Goal: Information Seeking & Learning: Find specific page/section

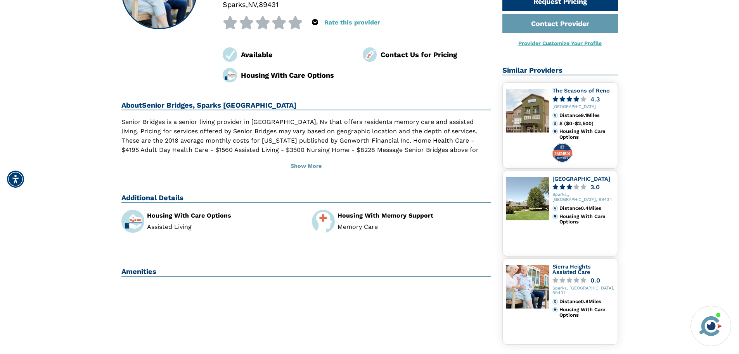
scroll to position [78, 0]
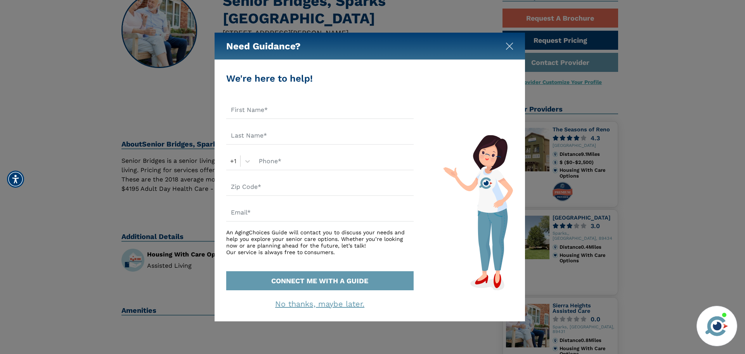
click at [509, 47] on img "Close" at bounding box center [510, 46] width 8 height 8
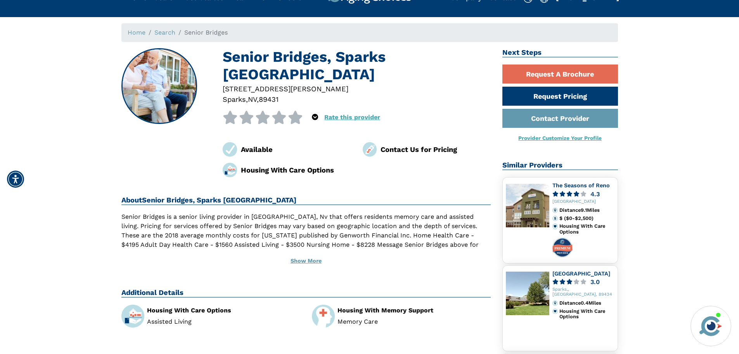
scroll to position [0, 0]
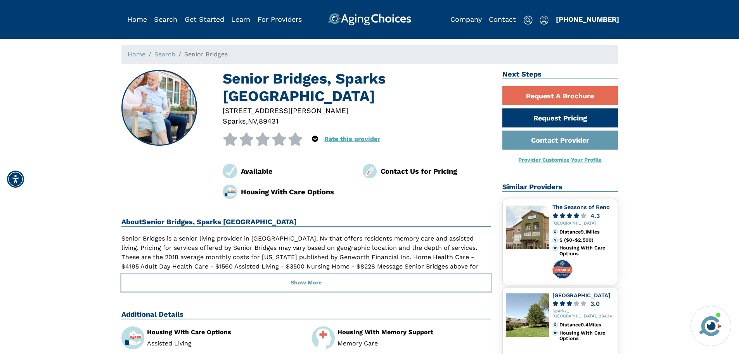
click at [297, 274] on button "Show More" at bounding box center [306, 282] width 370 height 17
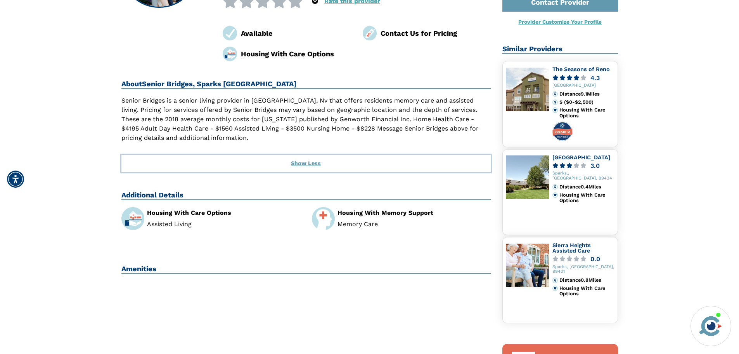
scroll to position [78, 0]
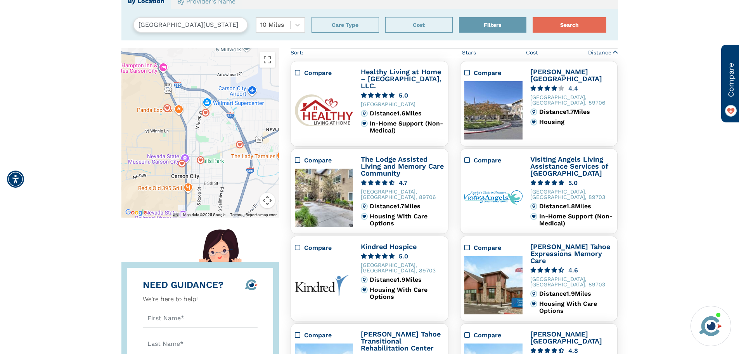
scroll to position [78, 0]
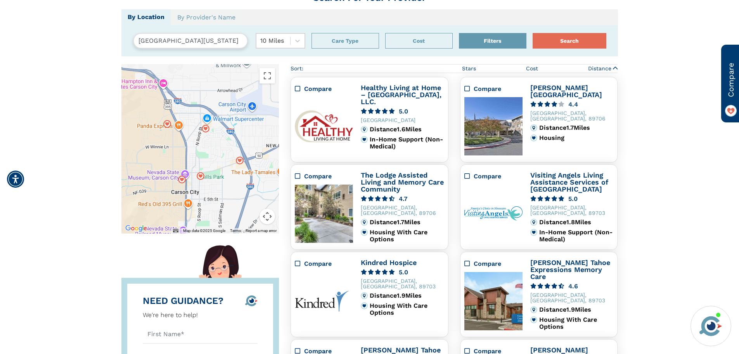
click at [233, 42] on input "[GEOGRAPHIC_DATA][US_STATE]" at bounding box center [190, 41] width 115 height 16
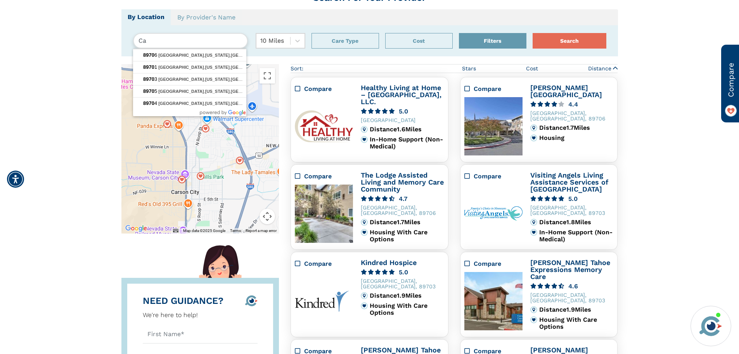
type input "C"
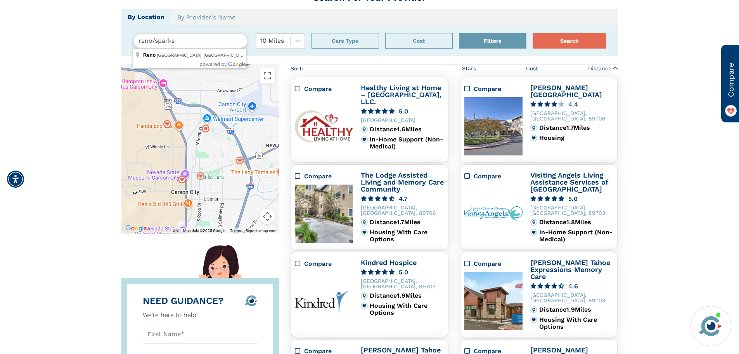
type input "[GEOGRAPHIC_DATA], [GEOGRAPHIC_DATA], [GEOGRAPHIC_DATA]"
